Goal: Task Accomplishment & Management: Manage account settings

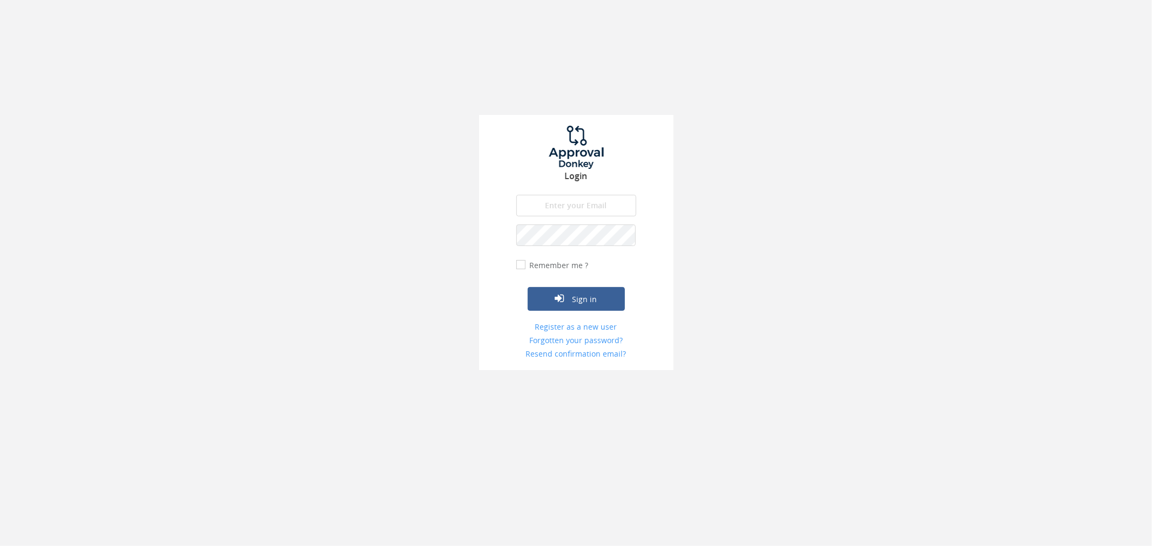
type input "[PERSON_NAME][EMAIL_ADDRESS][PERSON_NAME][DOMAIN_NAME]"
click at [596, 285] on div "Sign in" at bounding box center [576, 282] width 120 height 57
click at [599, 299] on button "Sign in" at bounding box center [576, 299] width 97 height 24
click at [599, 299] on div at bounding box center [576, 273] width 1152 height 546
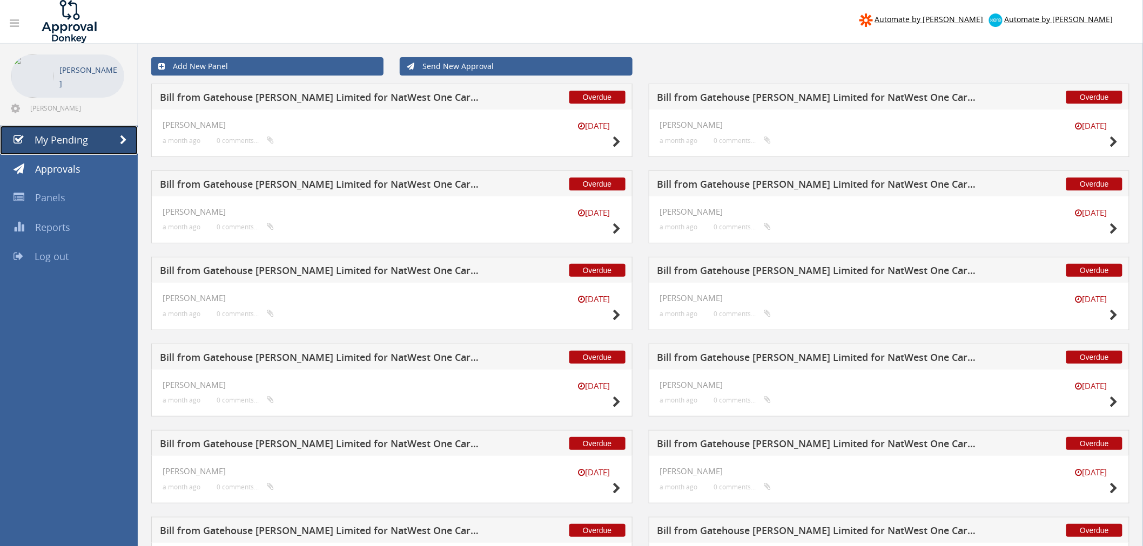
click at [113, 138] on link "My Pending" at bounding box center [69, 140] width 138 height 29
click at [122, 166] on link "Approvals" at bounding box center [69, 169] width 138 height 29
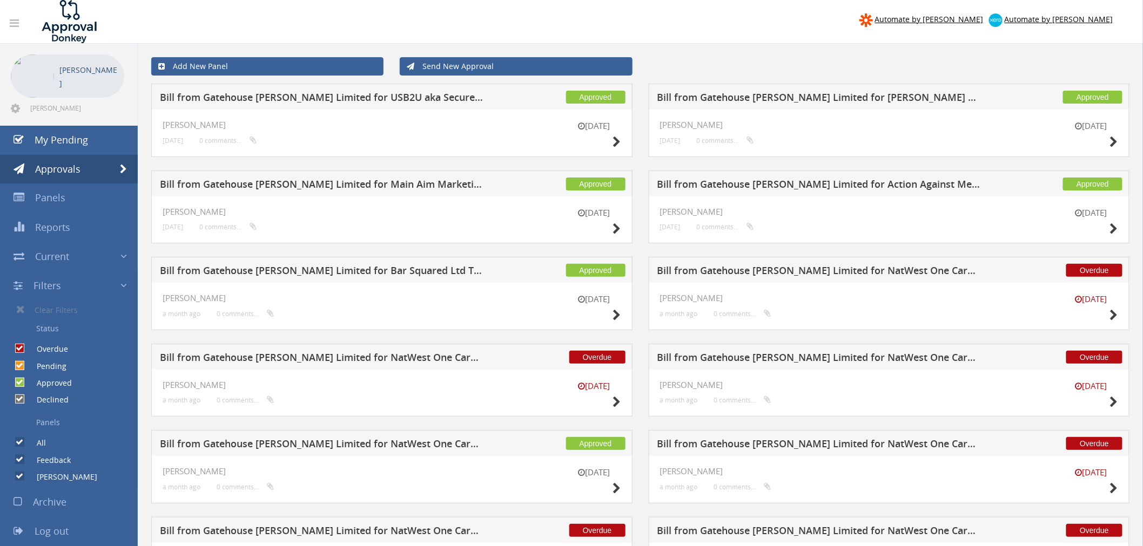
click at [36, 353] on label "Overdue" at bounding box center [47, 349] width 42 height 11
click at [22, 353] on input "Overdue" at bounding box center [18, 349] width 7 height 7
checkbox input "false"
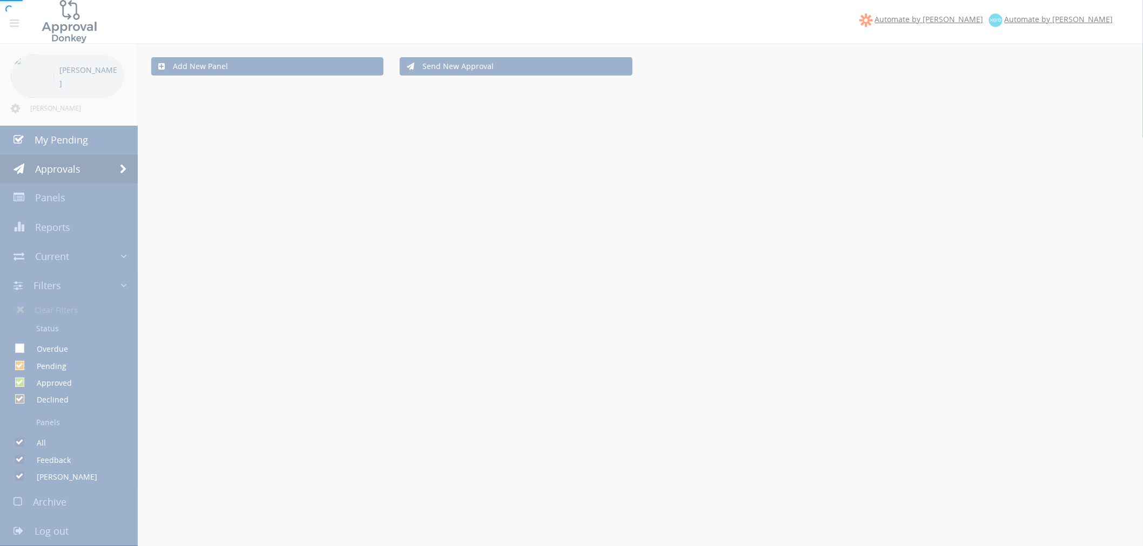
click at [41, 372] on div at bounding box center [571, 273] width 1143 height 546
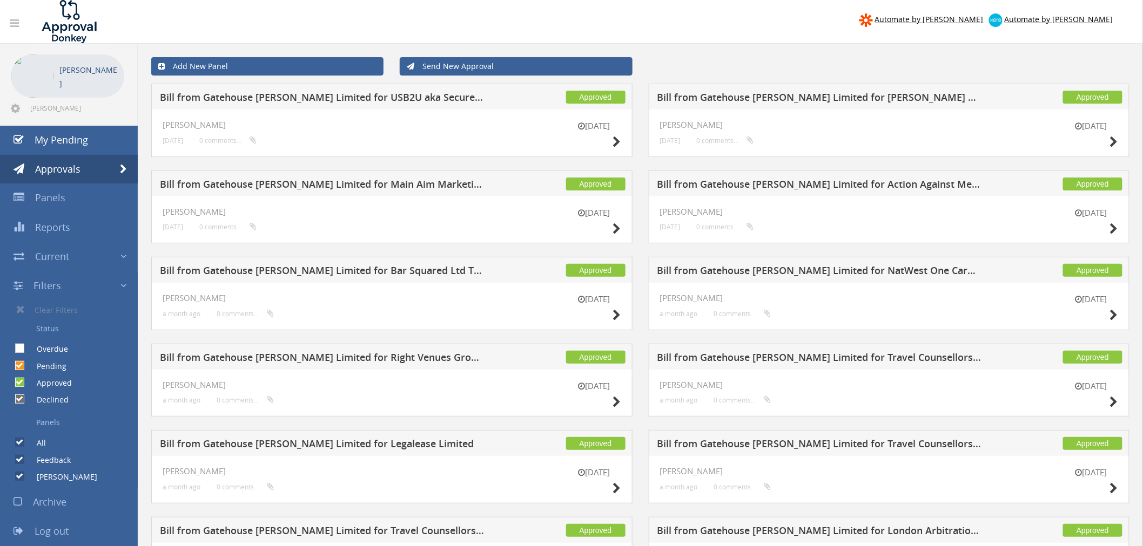
click at [42, 401] on label "Declined" at bounding box center [47, 400] width 43 height 11
click at [22, 401] on input "Declined" at bounding box center [18, 399] width 7 height 7
checkbox input "false"
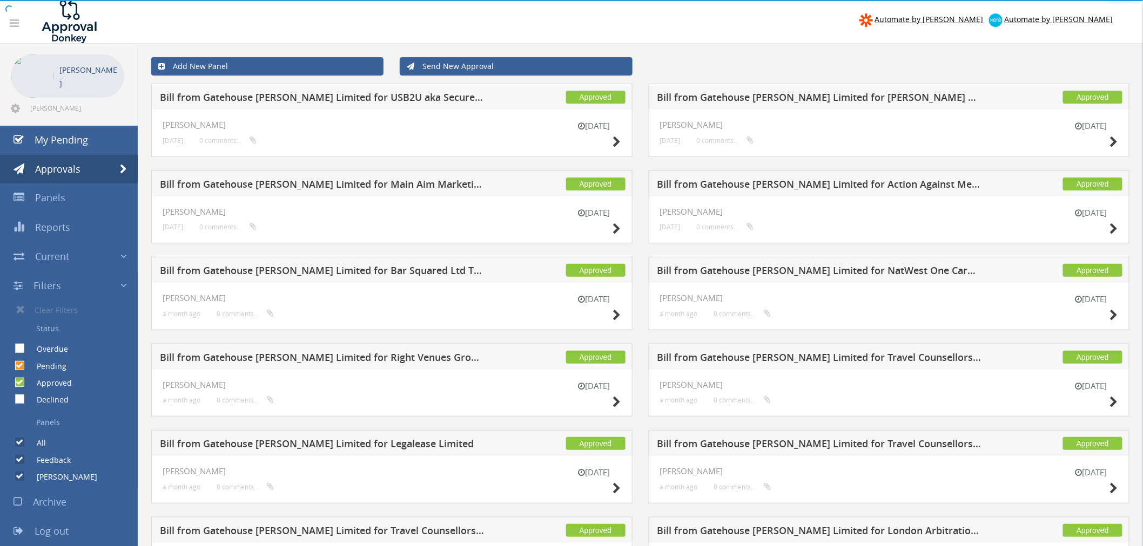
click at [50, 365] on label "Pending" at bounding box center [46, 366] width 41 height 11
click at [22, 365] on input "Pending" at bounding box center [18, 365] width 7 height 7
checkbox input "false"
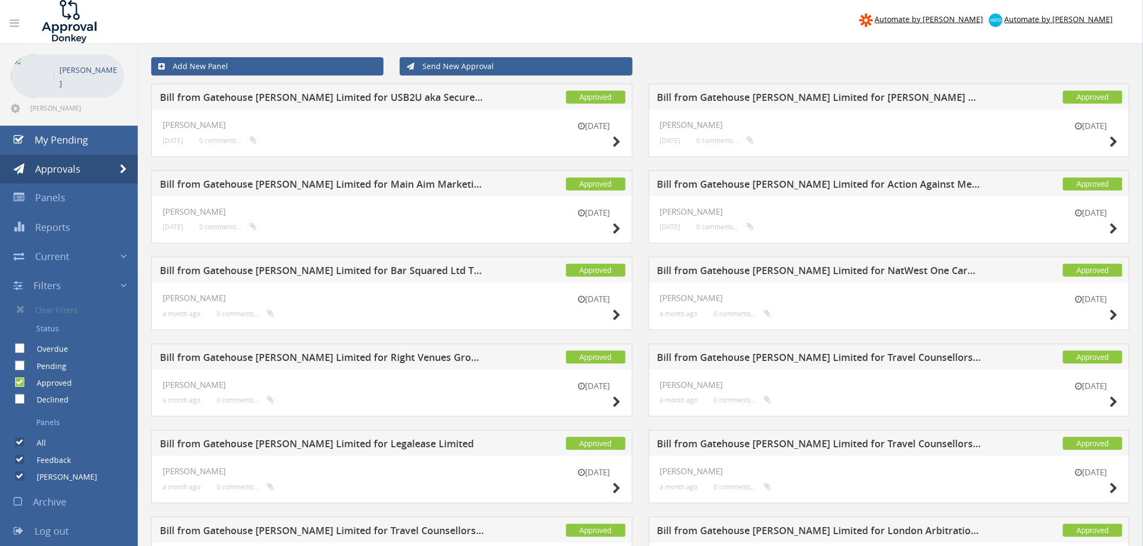
click at [827, 54] on div "Add New Panel Send New Approval" at bounding box center [640, 66] width 994 height 35
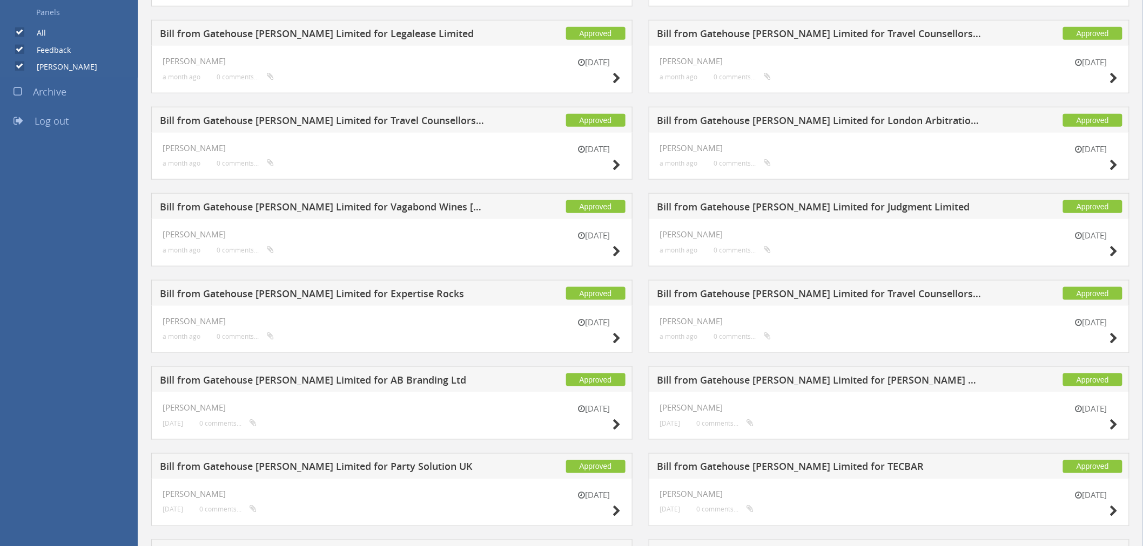
scroll to position [420, 0]
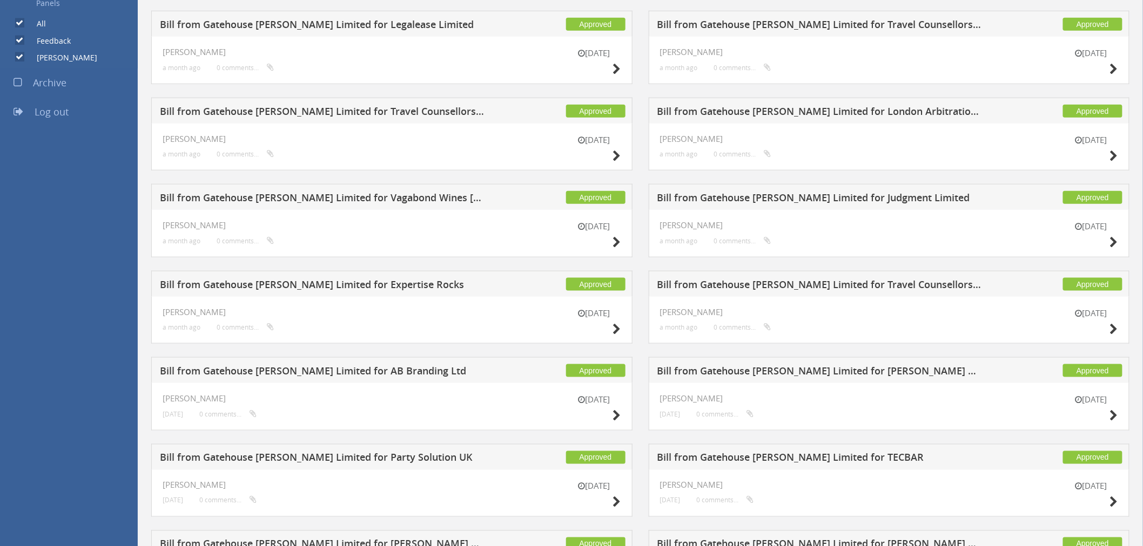
drag, startPoint x: 83, startPoint y: 226, endPoint x: 876, endPoint y: 463, distance: 827.9
click at [876, 463] on div "Automate by [PERSON_NAME] Automate by [PERSON_NAME] [PERSON_NAME] [PERSON_NAME]…" at bounding box center [571, 196] width 1143 height 1232
click at [30, 389] on div "Automate by [PERSON_NAME] Automate by [PERSON_NAME] [PERSON_NAME] [PERSON_NAME]…" at bounding box center [571, 196] width 1143 height 1232
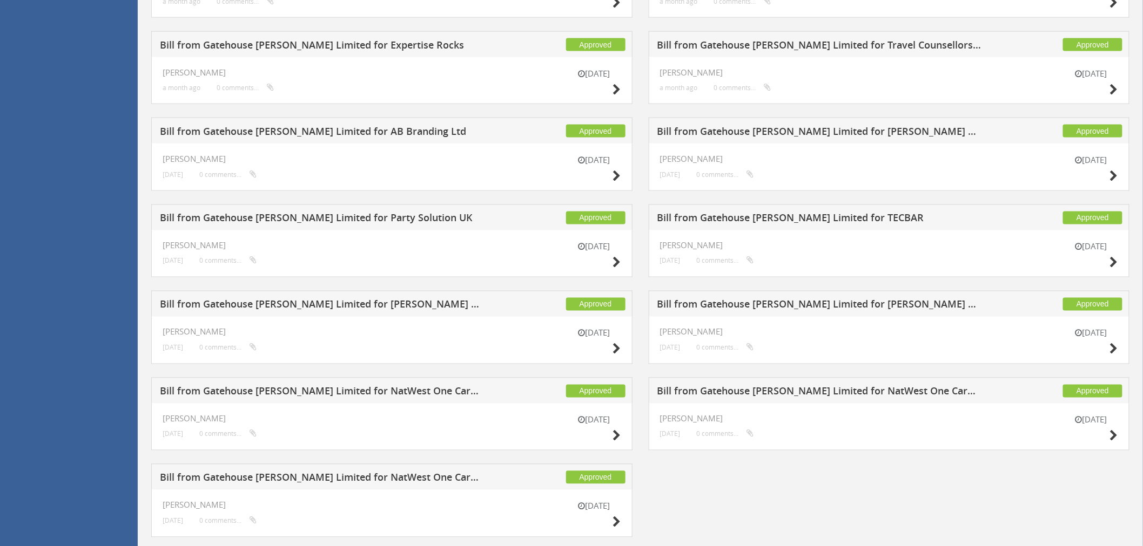
scroll to position [660, 0]
